Goal: Task Accomplishment & Management: Manage account settings

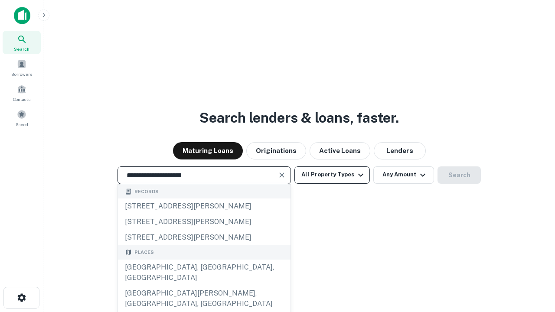
click at [204, 286] on div "[GEOGRAPHIC_DATA], [GEOGRAPHIC_DATA], [GEOGRAPHIC_DATA]" at bounding box center [204, 273] width 173 height 26
type input "**********"
click at [332, 175] on button "All Property Types" at bounding box center [332, 175] width 75 height 17
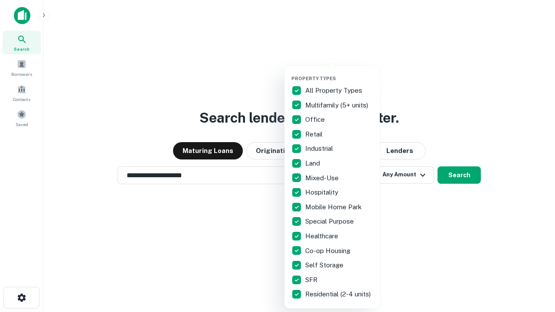
click at [339, 73] on button "button" at bounding box center [339, 73] width 95 height 0
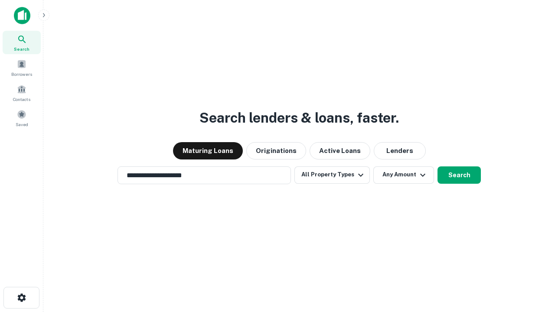
scroll to position [13, 0]
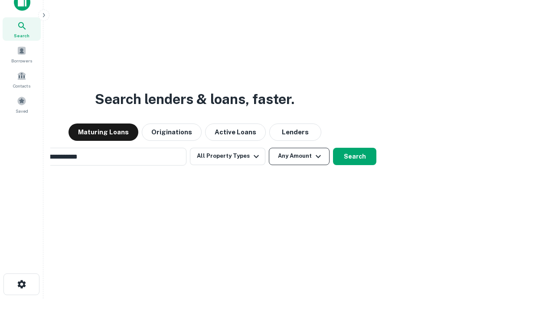
click at [269, 148] on button "Any Amount" at bounding box center [299, 156] width 61 height 17
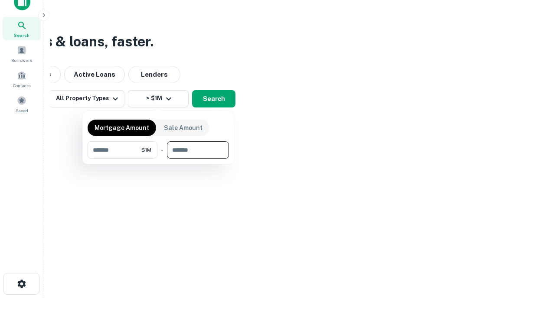
type input "*******"
click at [158, 159] on button "button" at bounding box center [158, 159] width 141 height 0
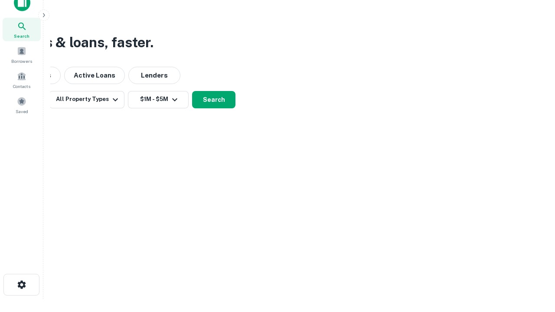
scroll to position [5, 160]
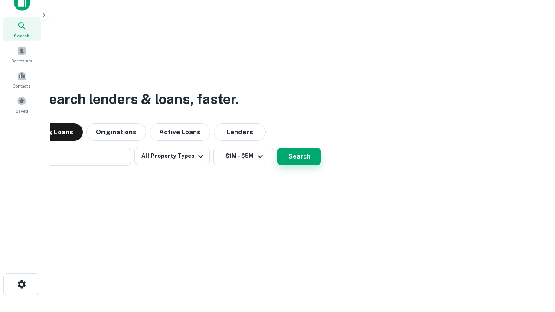
click at [278, 148] on button "Search" at bounding box center [299, 156] width 43 height 17
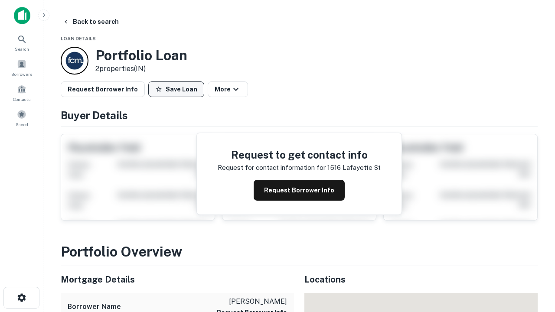
click at [176, 89] on button "Save Loan" at bounding box center [176, 90] width 56 height 16
